Goal: Book appointment/travel/reservation

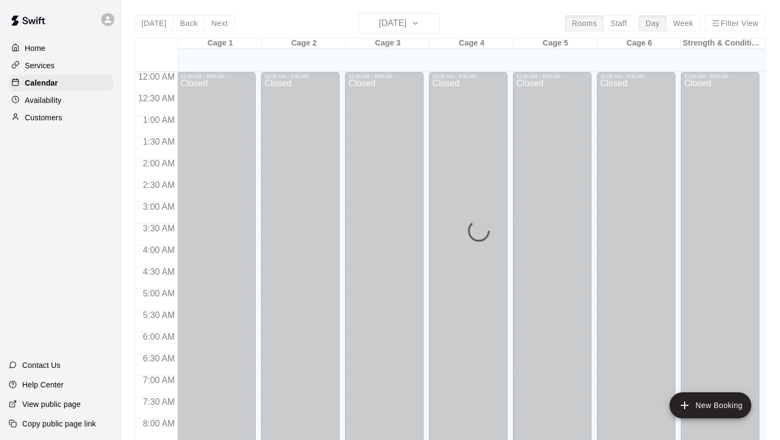
scroll to position [563, 0]
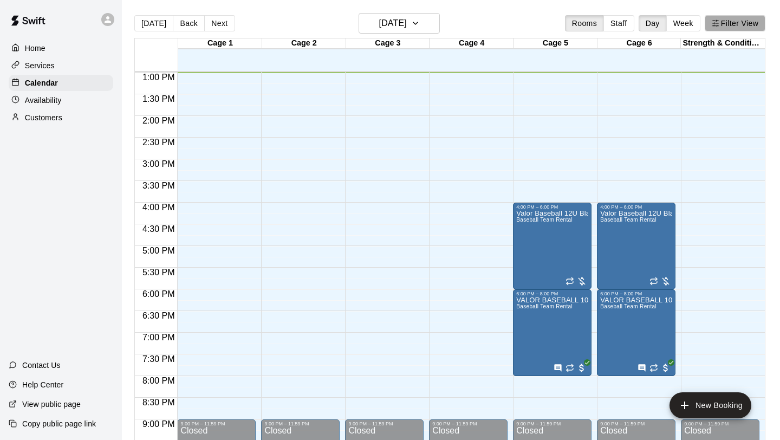
click at [723, 21] on button "Filter View" at bounding box center [735, 23] width 61 height 16
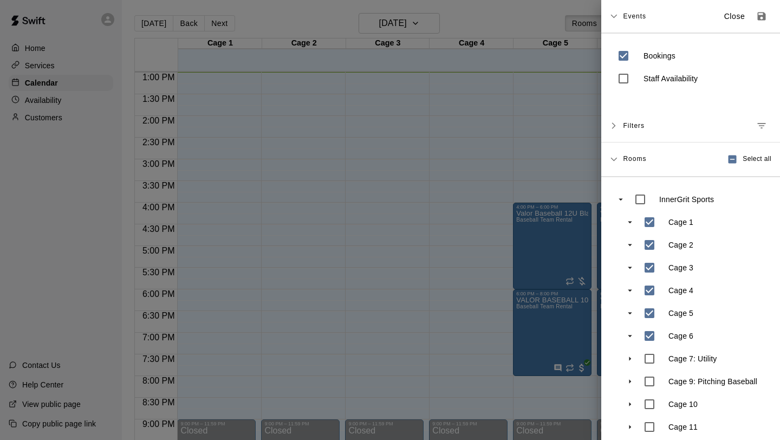
scroll to position [55, 0]
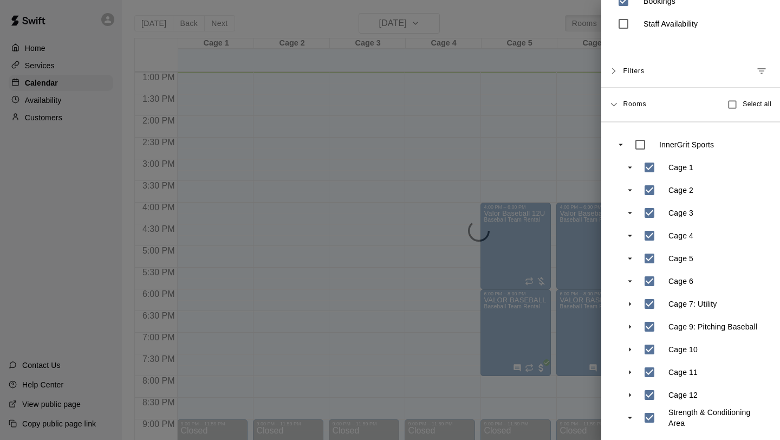
click at [554, 357] on div at bounding box center [390, 220] width 780 height 440
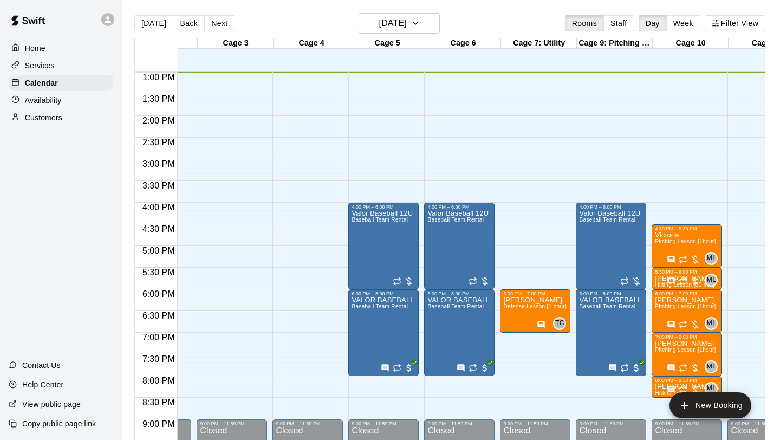
scroll to position [0, 0]
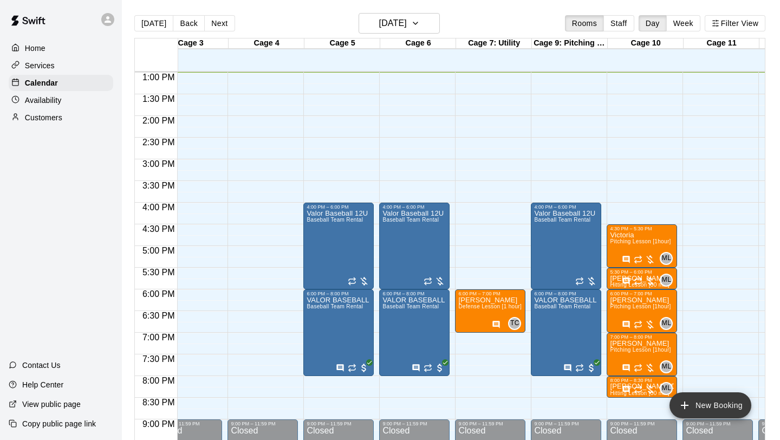
click at [708, 411] on button "New Booking" at bounding box center [711, 405] width 82 height 26
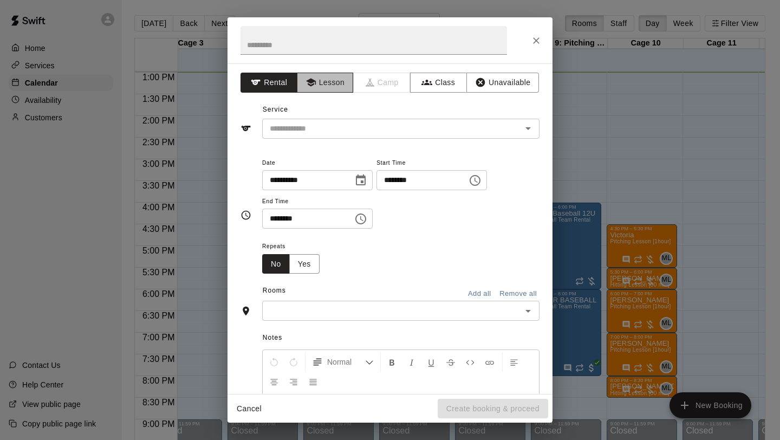
click at [317, 76] on button "Lesson" at bounding box center [325, 83] width 57 height 20
click at [310, 123] on input "text" at bounding box center [385, 129] width 239 height 14
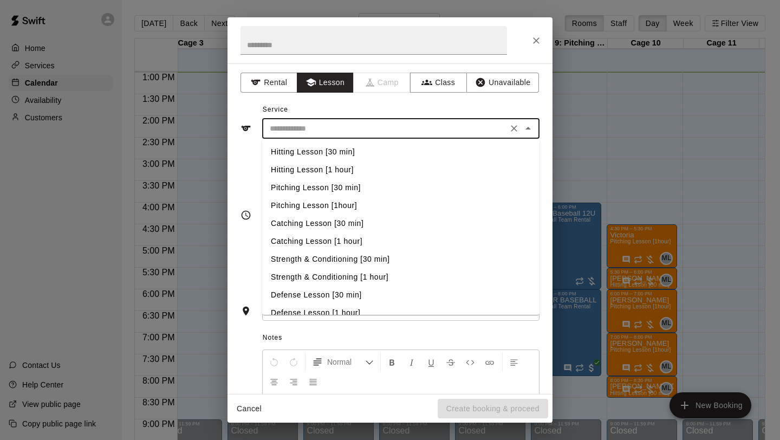
click at [331, 298] on li "Defense Lesson [30 min]" at bounding box center [400, 295] width 277 height 18
type input "**********"
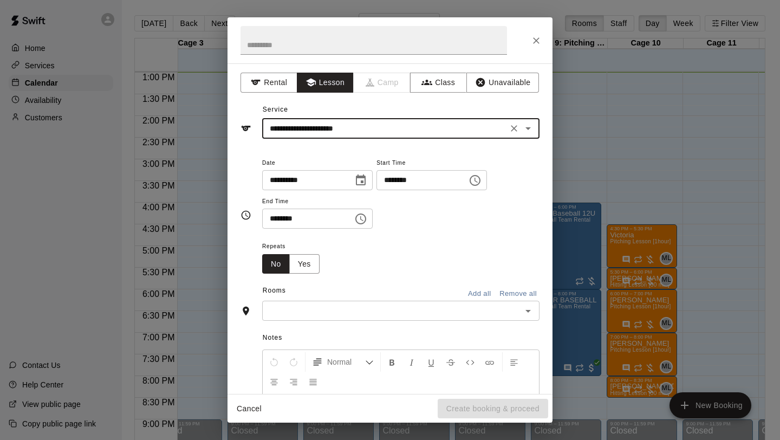
click at [468, 215] on div "**********" at bounding box center [400, 192] width 277 height 73
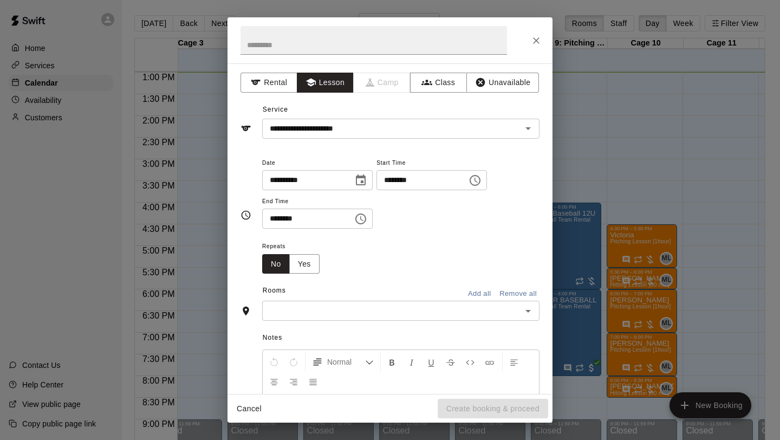
click at [482, 181] on icon "Choose time, selected time is 12:00 PM" at bounding box center [475, 180] width 13 height 13
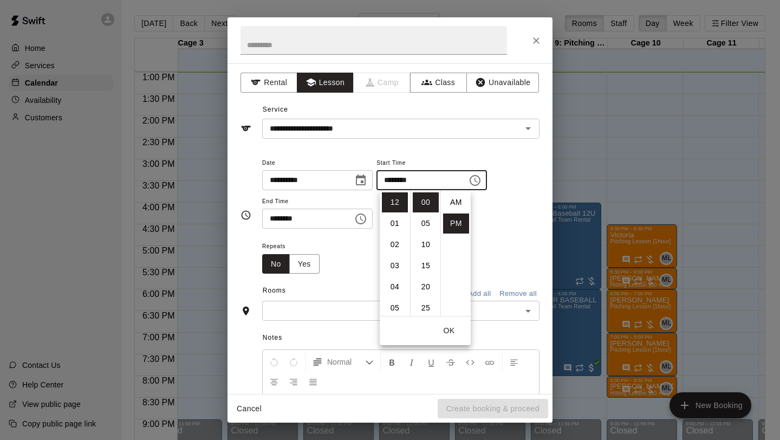
scroll to position [20, 0]
click at [396, 283] on li "04" at bounding box center [395, 287] width 26 height 20
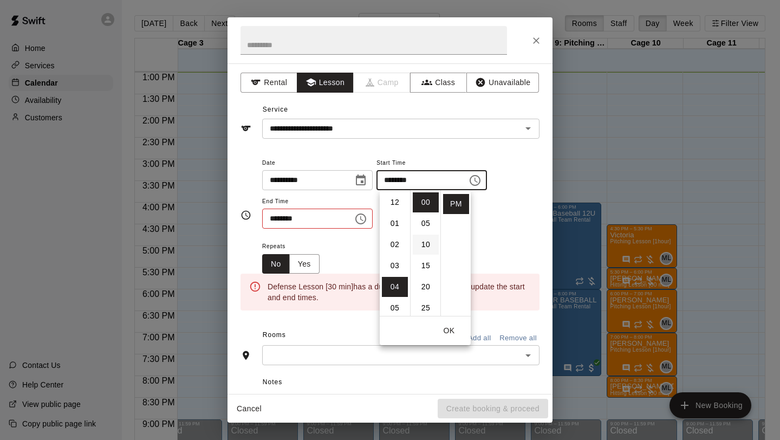
scroll to position [85, 0]
click at [423, 249] on li "30" at bounding box center [426, 248] width 26 height 20
type input "********"
click at [362, 221] on icon "Choose time, selected time is 12:30 PM" at bounding box center [360, 218] width 13 height 13
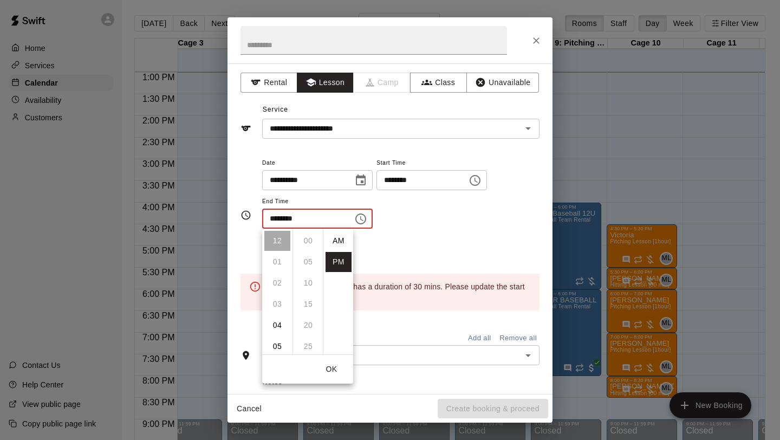
scroll to position [20, 0]
click at [277, 339] on li "05" at bounding box center [277, 346] width 26 height 20
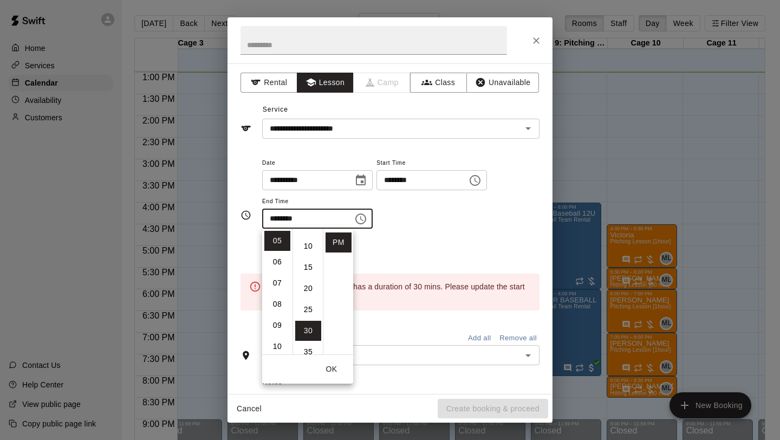
scroll to position [0, 0]
click at [310, 242] on li "00" at bounding box center [308, 241] width 26 height 20
type input "********"
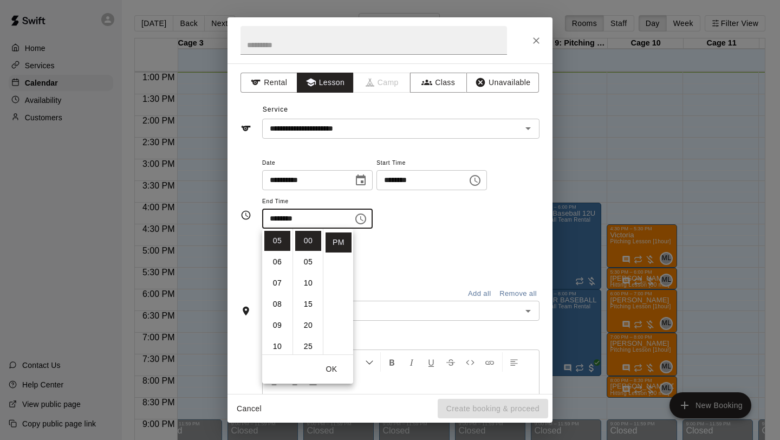
click at [418, 236] on div "**********" at bounding box center [400, 198] width 277 height 84
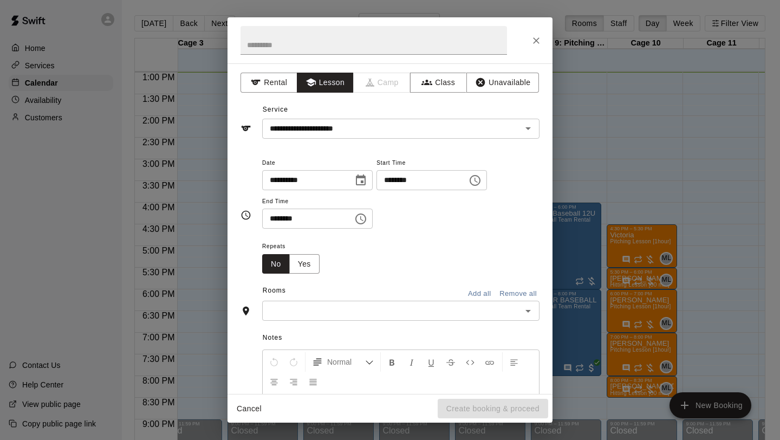
click at [315, 302] on div "​" at bounding box center [400, 311] width 277 height 20
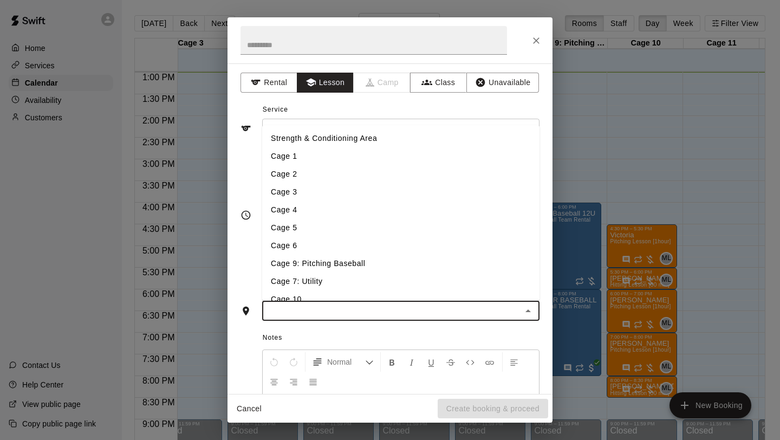
click at [310, 282] on li "Cage 7: Utility" at bounding box center [400, 282] width 277 height 18
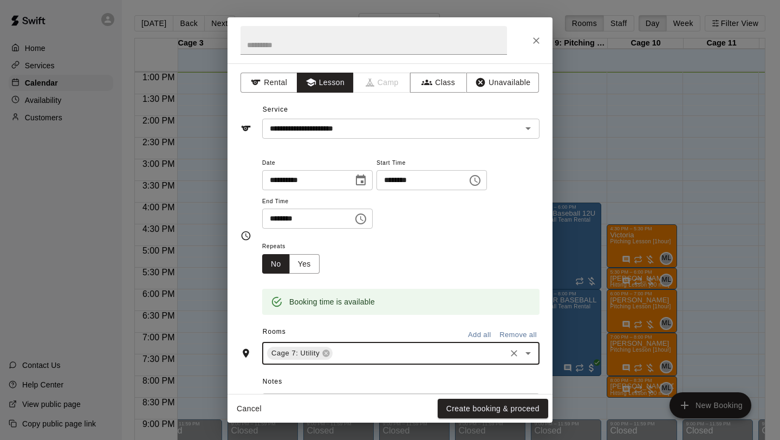
scroll to position [146, 0]
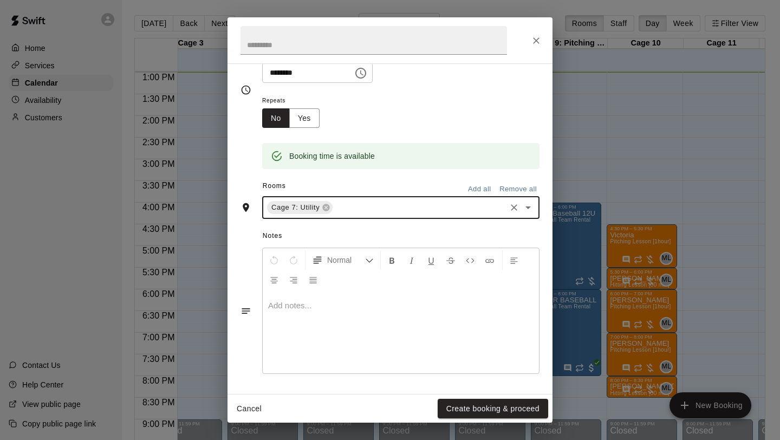
click at [283, 359] on div at bounding box center [401, 332] width 276 height 81
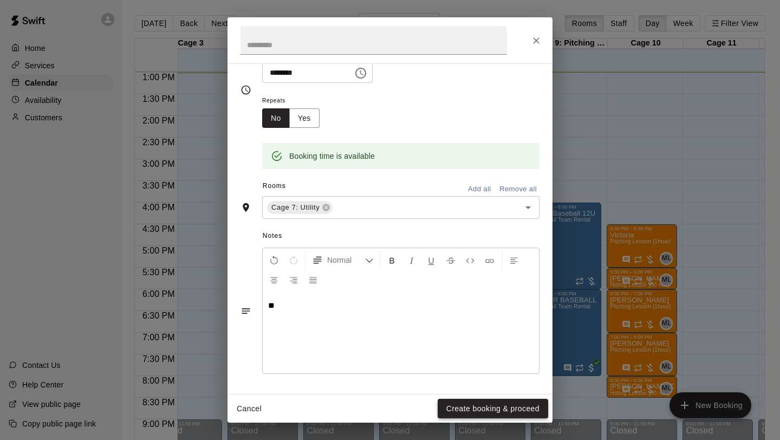
click at [471, 407] on button "Create booking & proceed" at bounding box center [493, 409] width 111 height 20
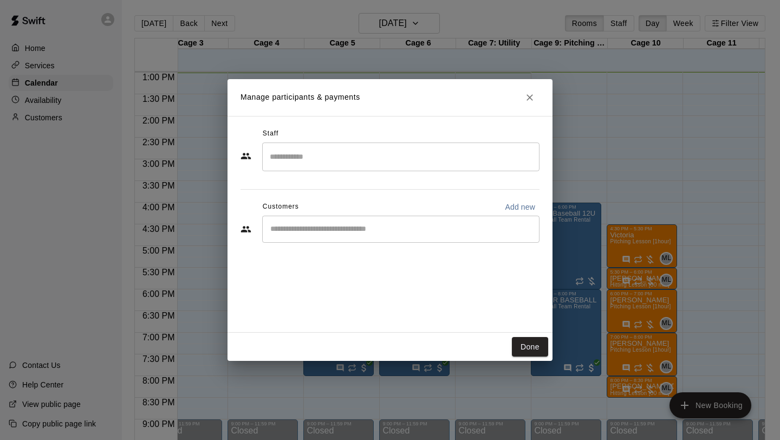
click at [362, 166] on input "Search staff" at bounding box center [401, 156] width 268 height 19
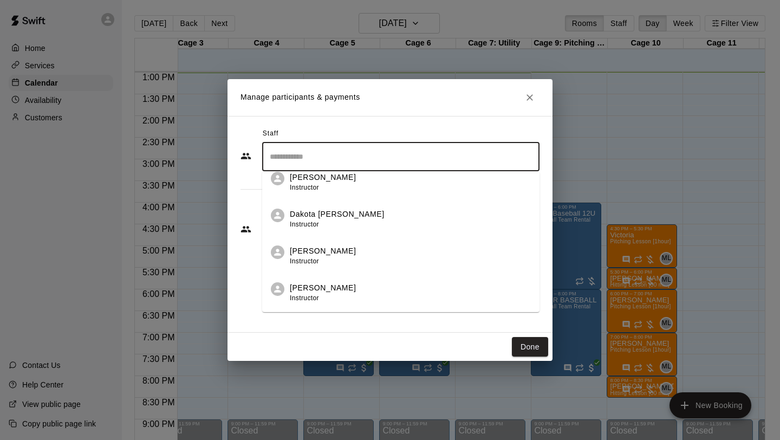
scroll to position [269, 0]
click at [337, 217] on p "Dakota [PERSON_NAME]" at bounding box center [337, 213] width 95 height 11
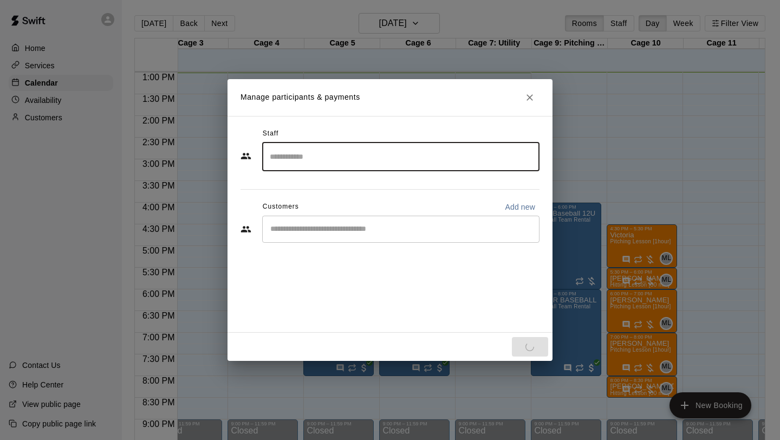
click at [347, 302] on div "Staff ​ Customers Add new ​" at bounding box center [390, 224] width 325 height 217
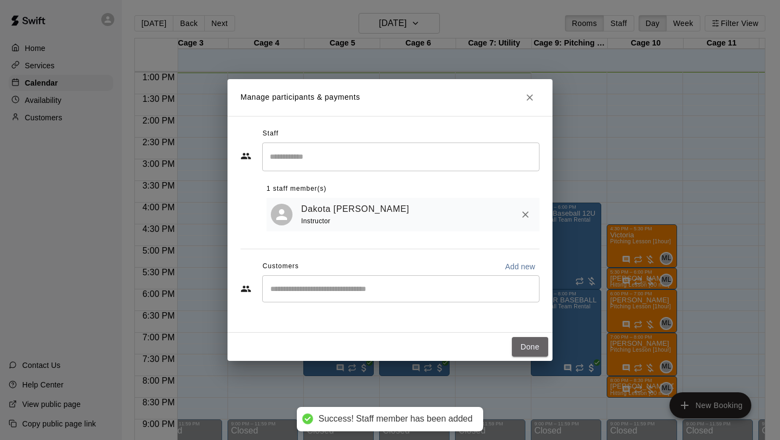
click at [528, 348] on button "Done" at bounding box center [530, 347] width 36 height 20
